Goal: Transaction & Acquisition: Download file/media

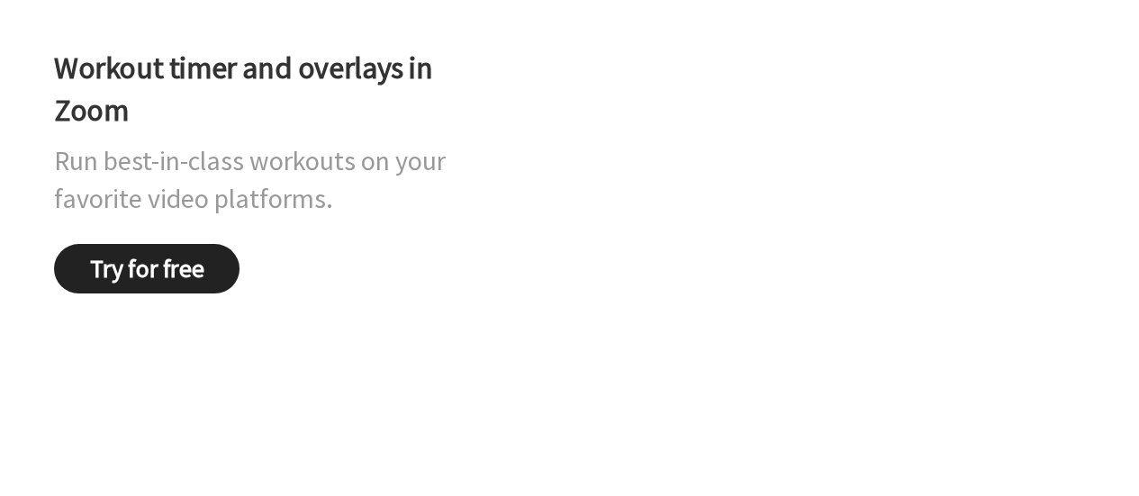
scroll to position [180, 0]
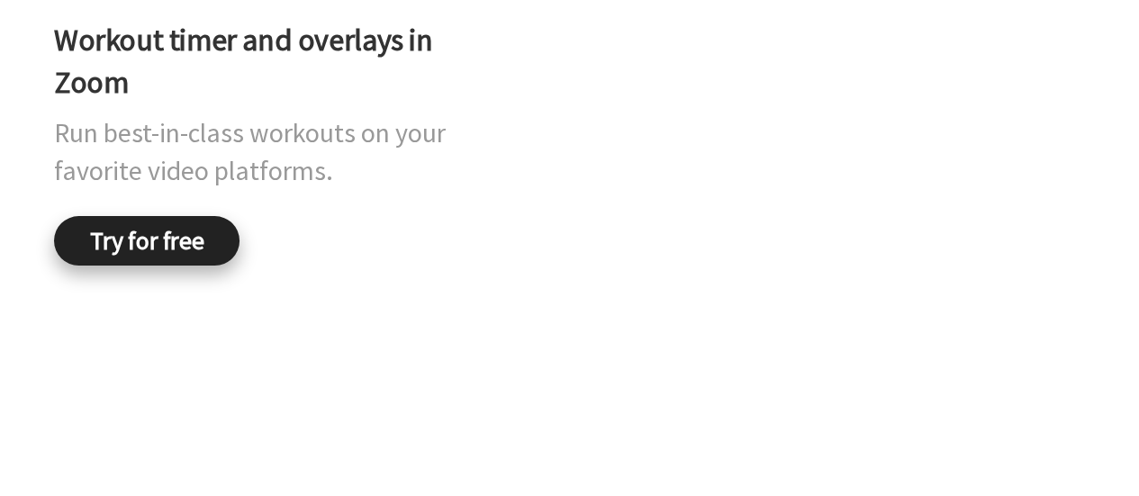
click at [149, 266] on link "Try for free" at bounding box center [146, 241] width 185 height 50
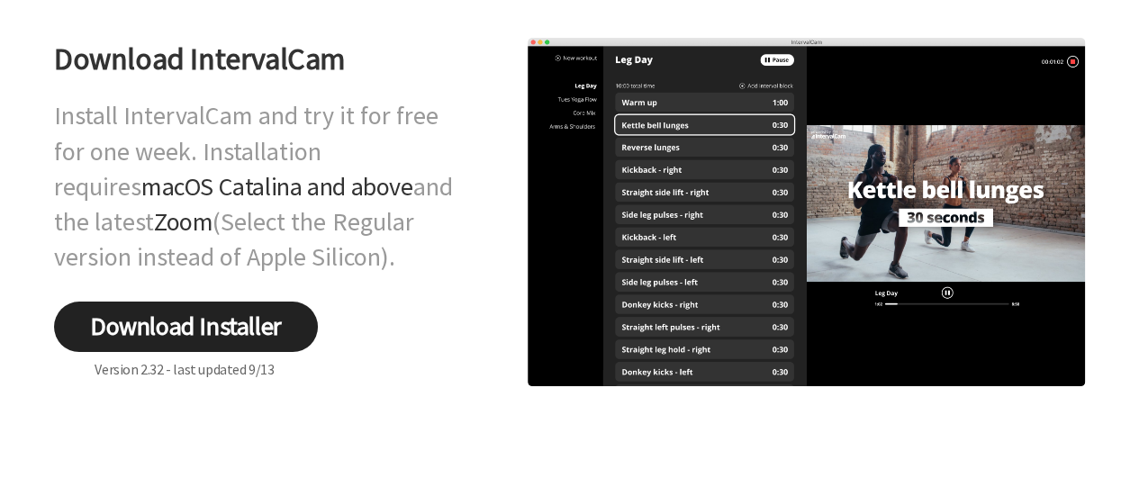
scroll to position [180, 0]
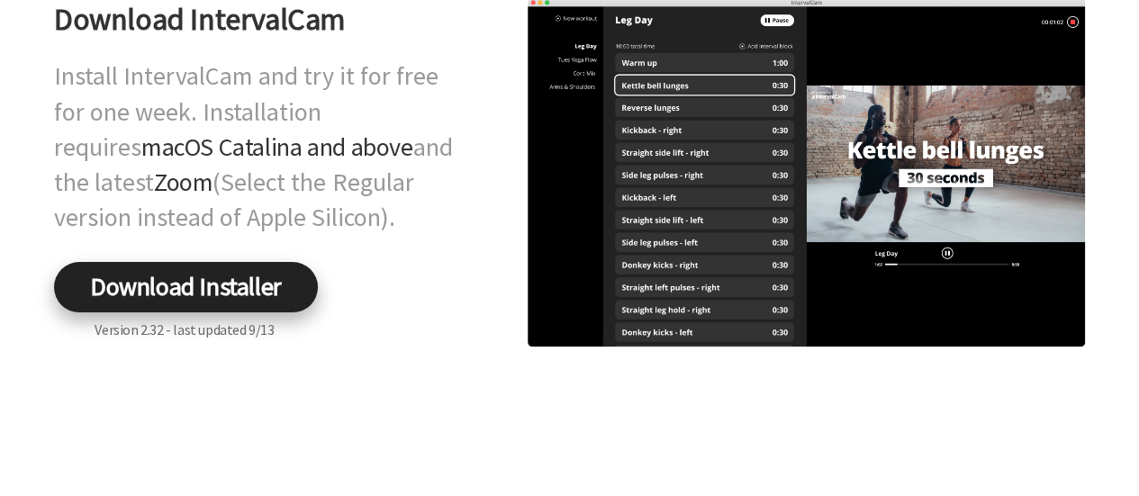
click at [245, 278] on link "Download Installer" at bounding box center [186, 287] width 264 height 50
click at [863, 131] on img at bounding box center [806, 172] width 557 height 348
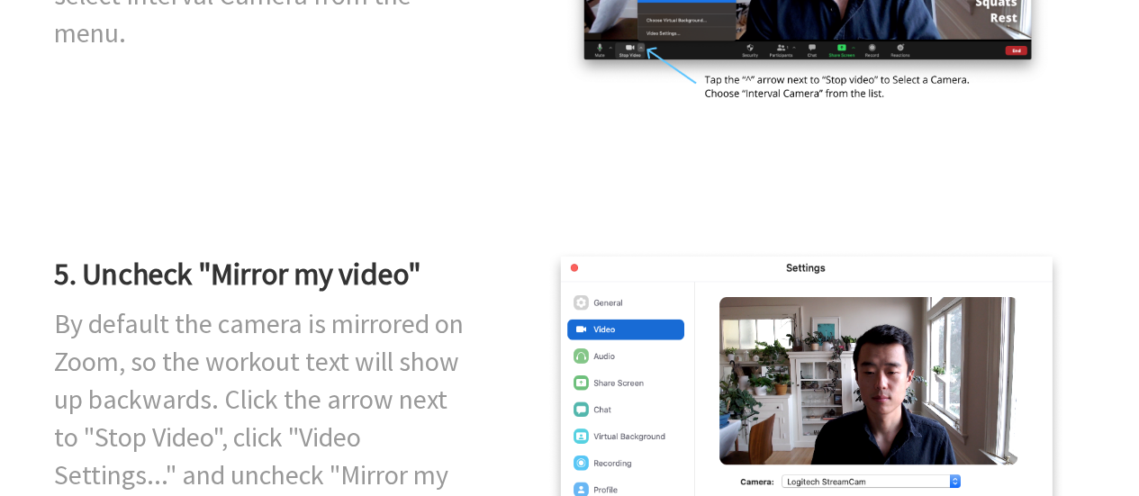
scroll to position [2503, 0]
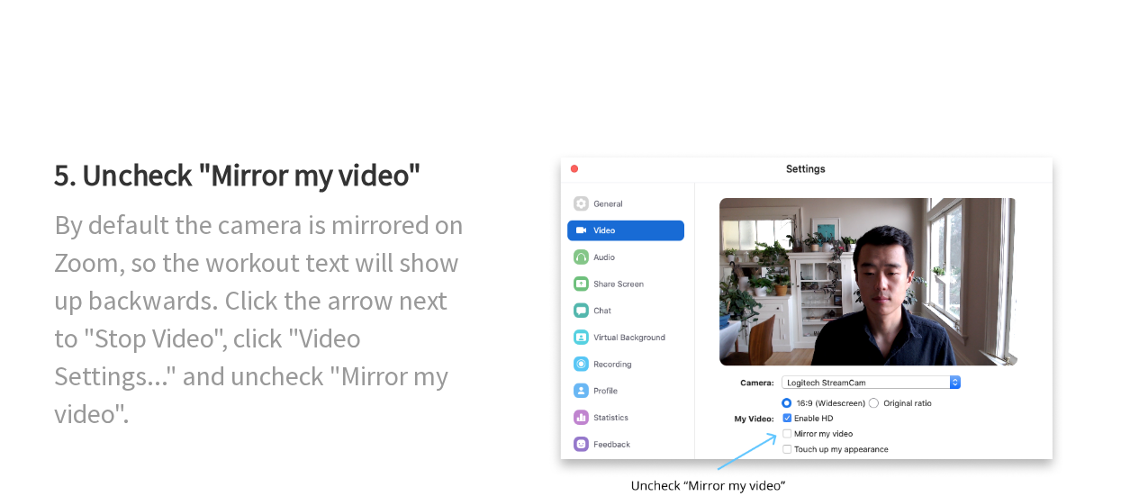
click at [67, 144] on div "5. Uncheck "Mirror my video" By default the camera is mirrored on Zoom, so the …" at bounding box center [569, 321] width 1139 height 485
click at [1098, 330] on div "5. Uncheck "Mirror my video" By default the camera is mirrored on Zoom, so the …" at bounding box center [569, 321] width 1139 height 485
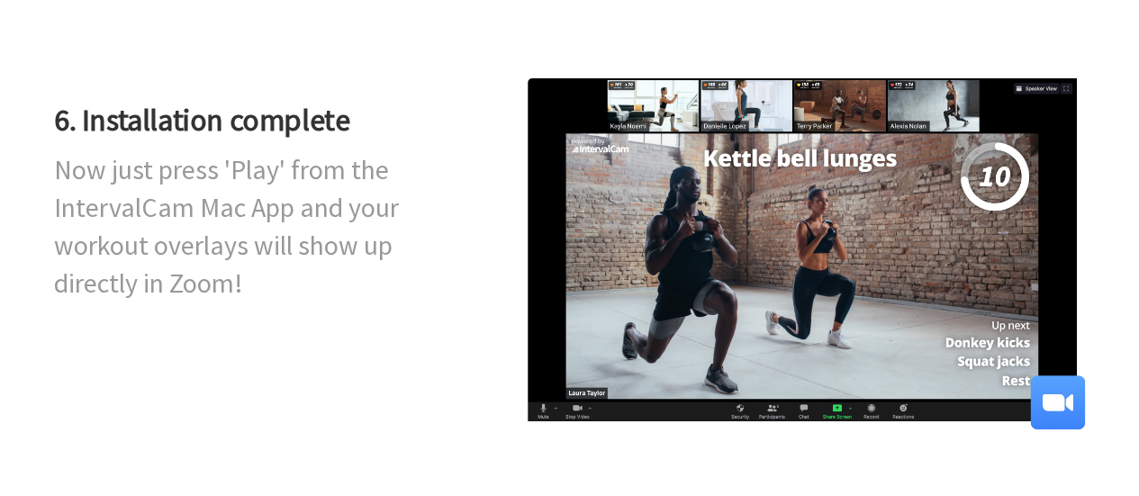
scroll to position [3134, 0]
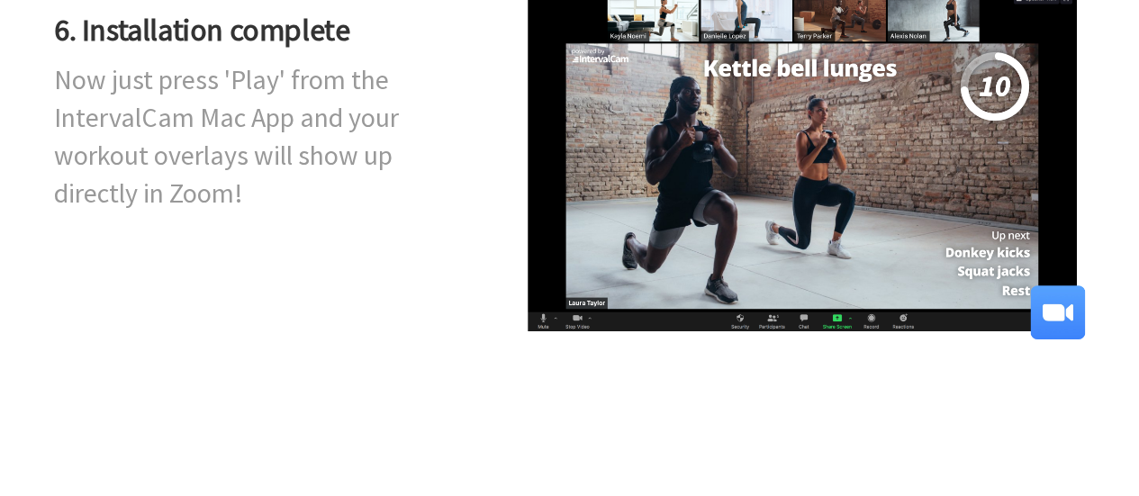
click at [389, 382] on div "6. Installation complete Now just press 'Play' from the IntervalCam Mac App and…" at bounding box center [569, 164] width 1139 height 460
